Goal: Task Accomplishment & Management: Use online tool/utility

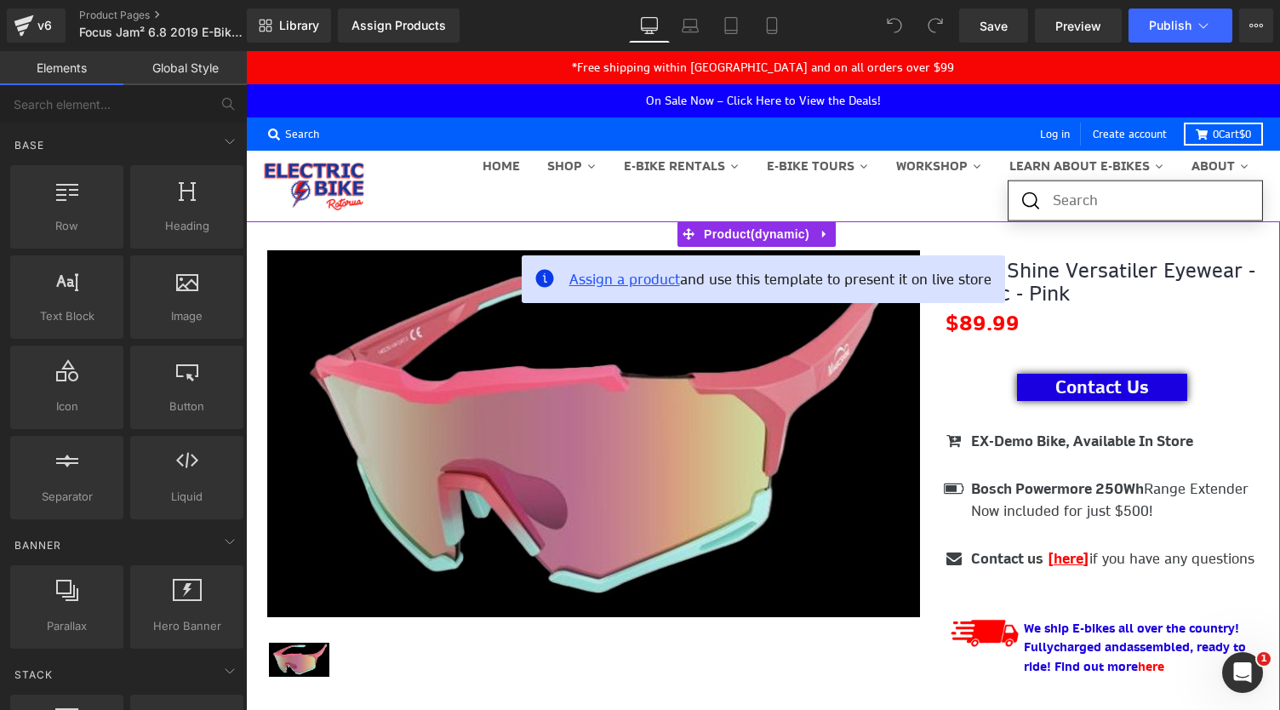
click at [615, 283] on span "Assign a product" at bounding box center [625, 279] width 111 height 19
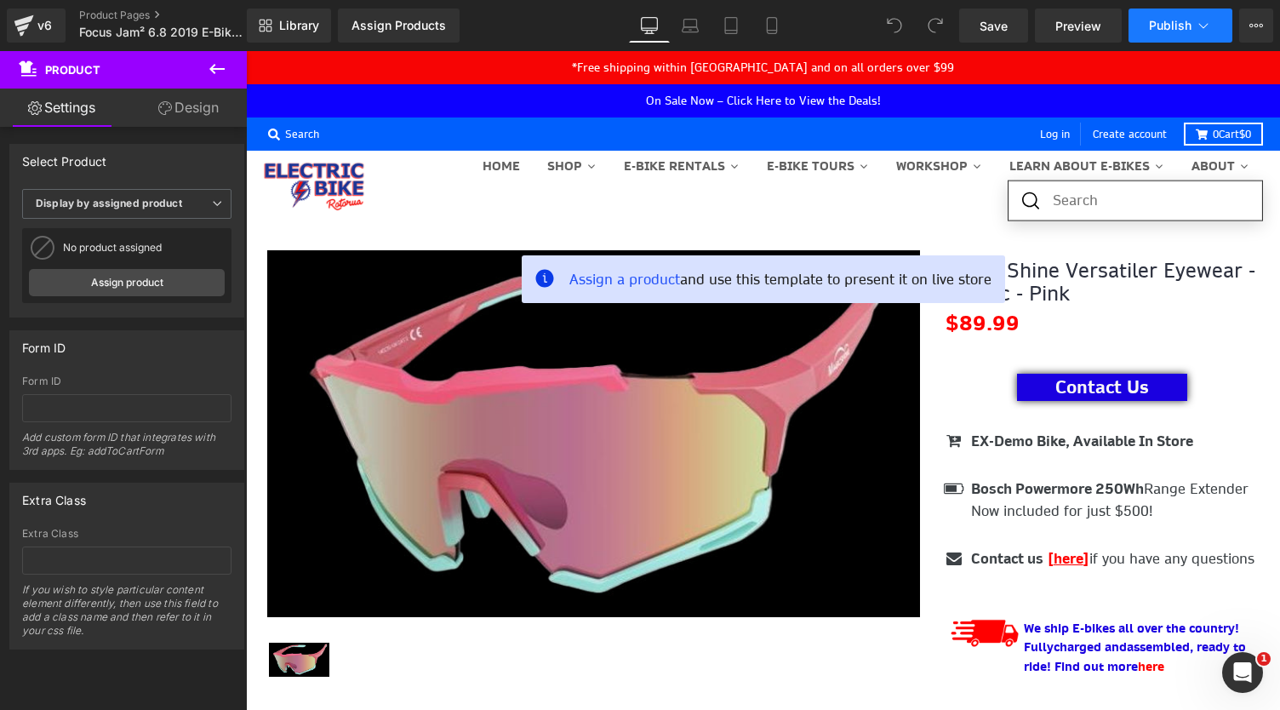
click at [1211, 26] on icon at bounding box center [1203, 25] width 17 height 17
click at [1253, 31] on icon at bounding box center [1257, 26] width 14 height 14
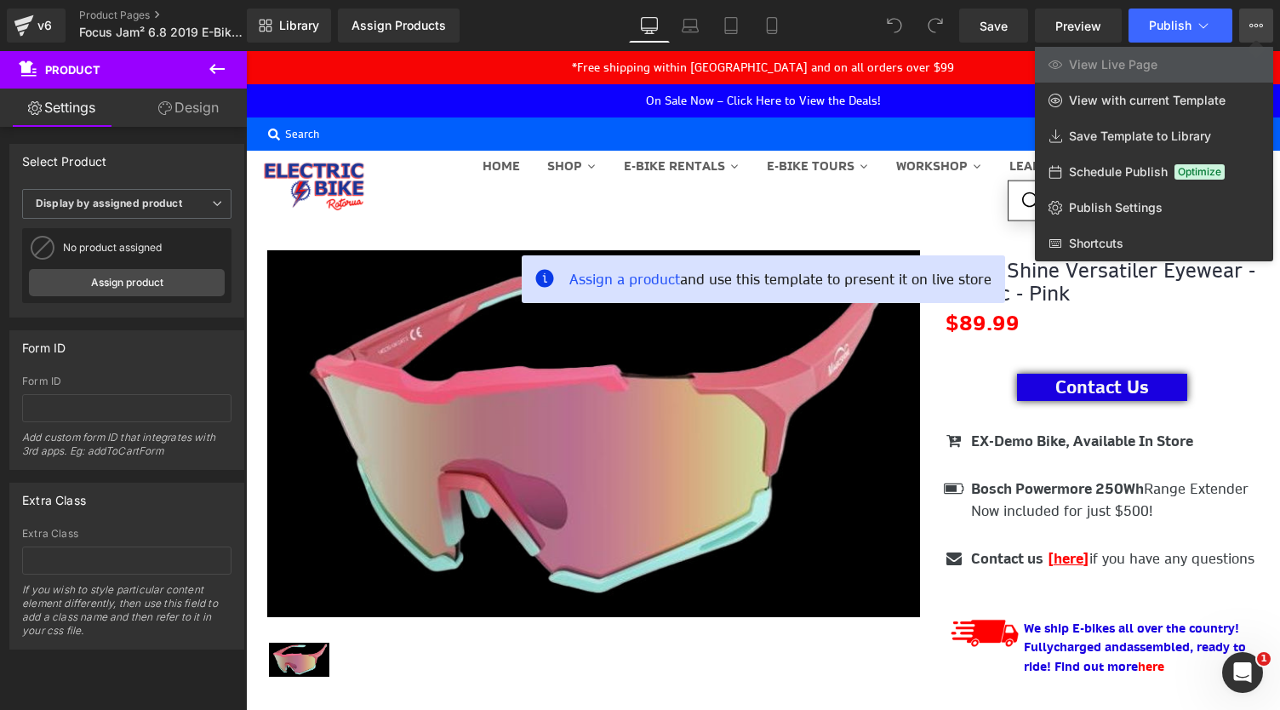
click at [1255, 39] on button "View Live Page View with current Template Save Template to Library Schedule Pub…" at bounding box center [1256, 26] width 34 height 34
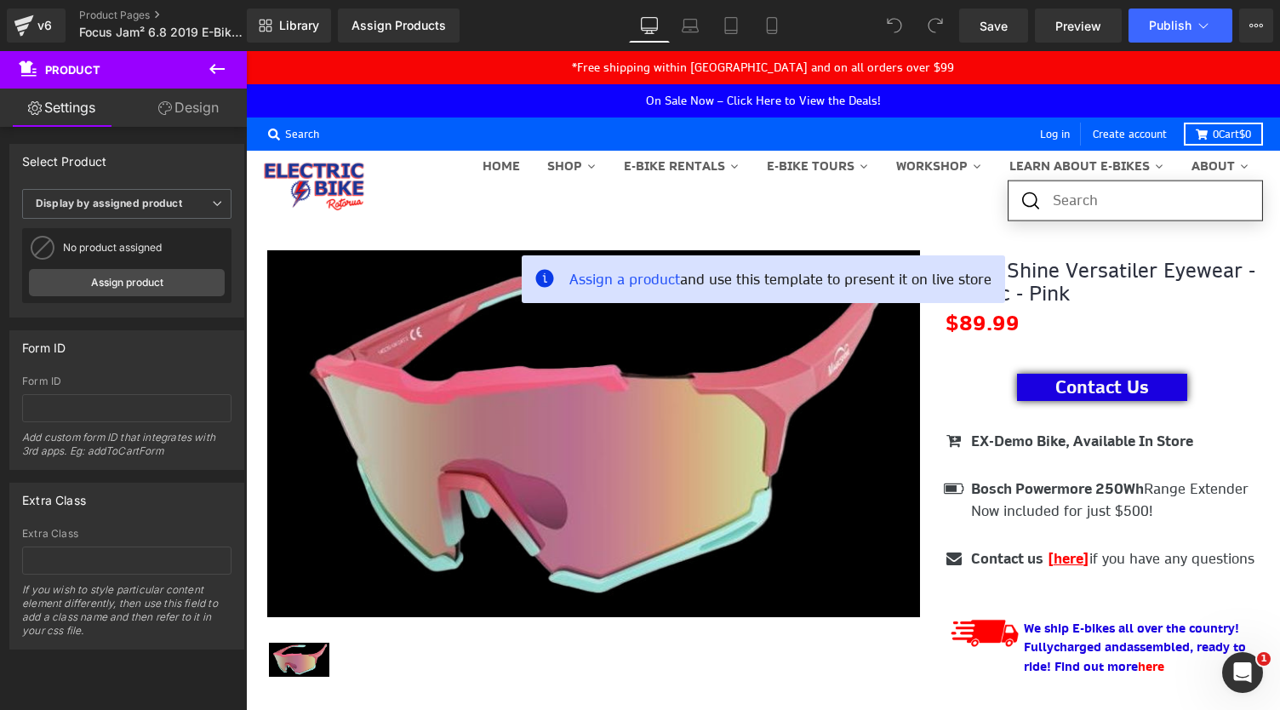
click at [225, 86] on button at bounding box center [217, 69] width 60 height 37
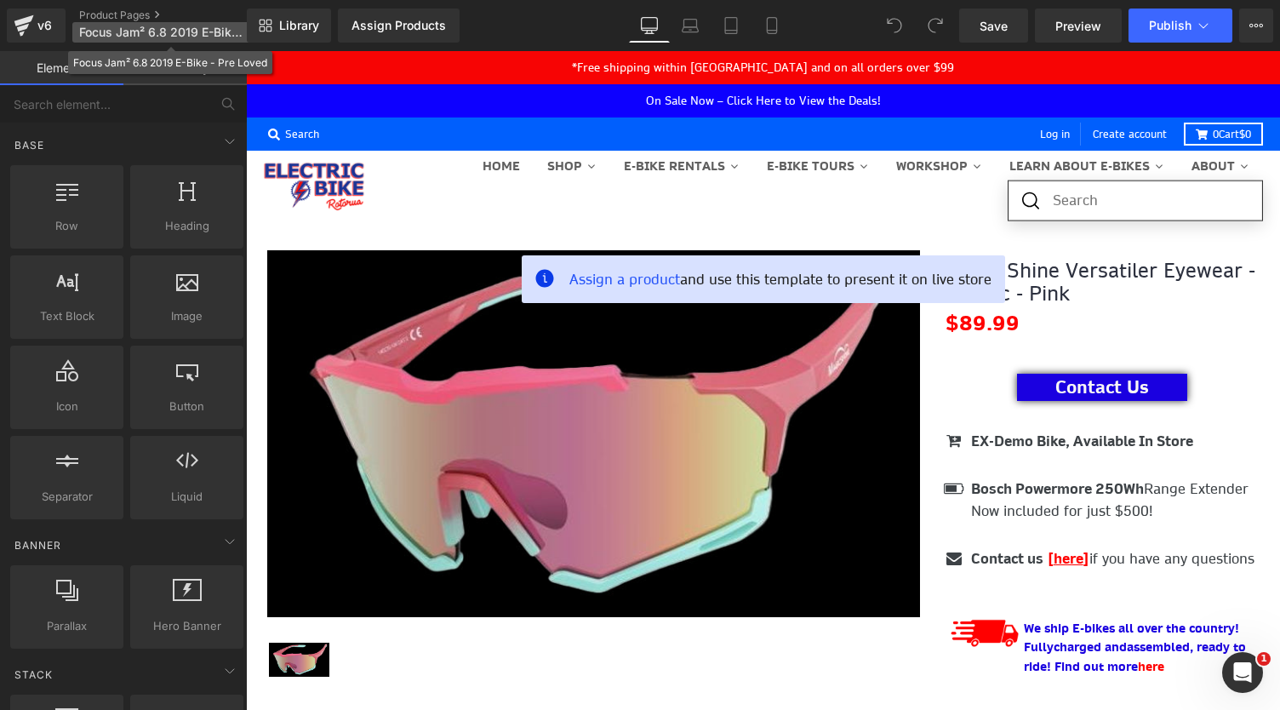
click at [141, 26] on span "Focus Jam² 6.8 2019 E-Bike - Pre Loved" at bounding box center [160, 33] width 163 height 14
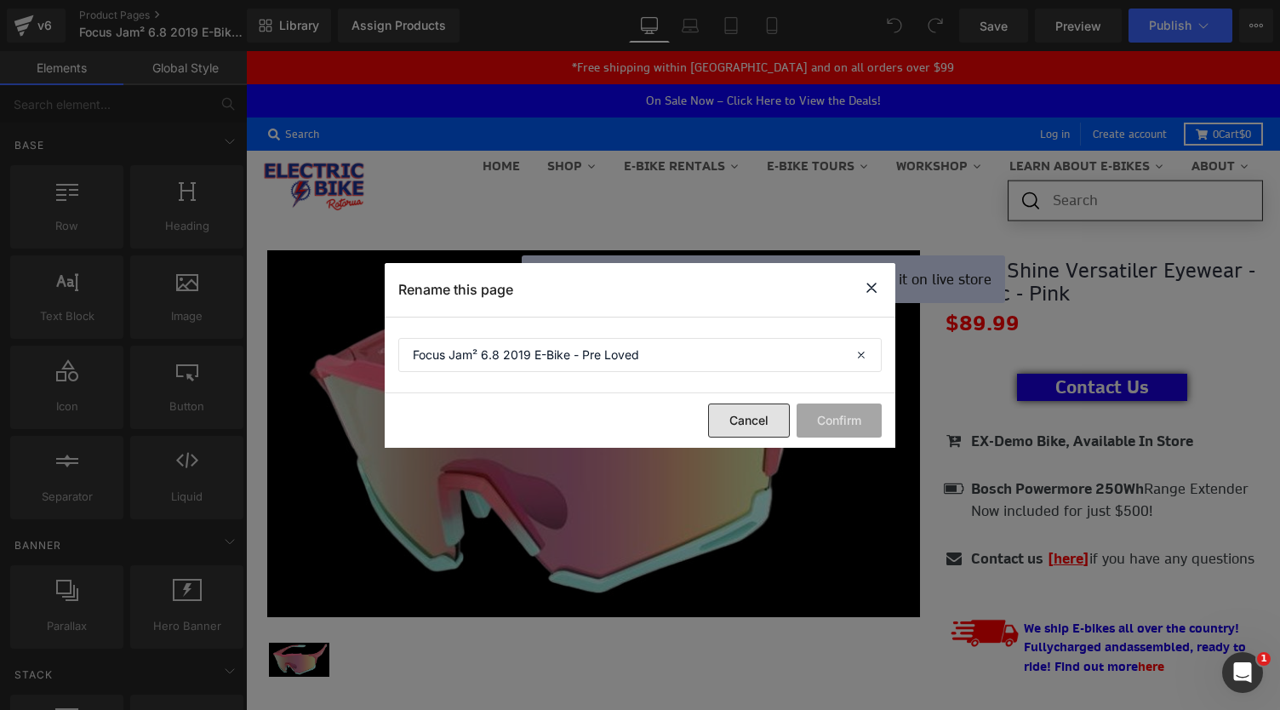
click at [754, 411] on button "Cancel" at bounding box center [749, 421] width 82 height 34
